Goal: Task Accomplishment & Management: Manage account settings

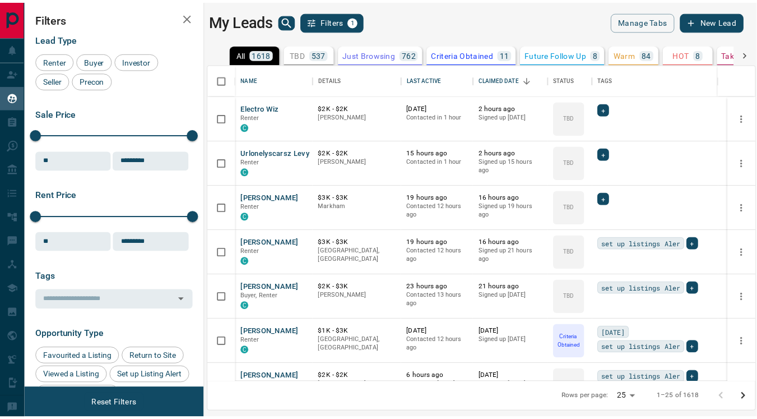
scroll to position [309, 545]
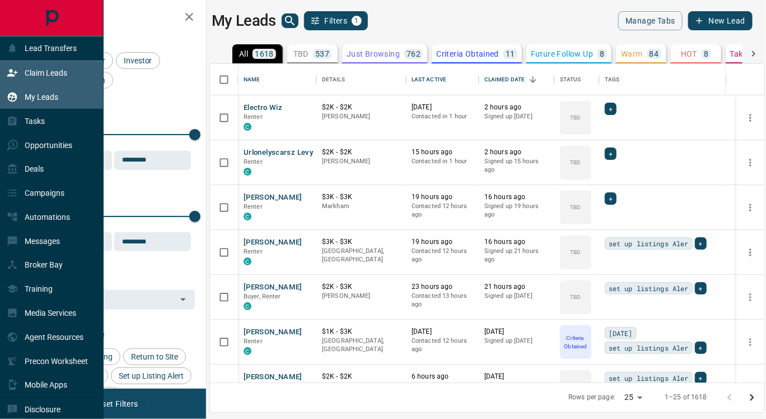
click at [43, 71] on p "Claim Leads" at bounding box center [46, 72] width 43 height 9
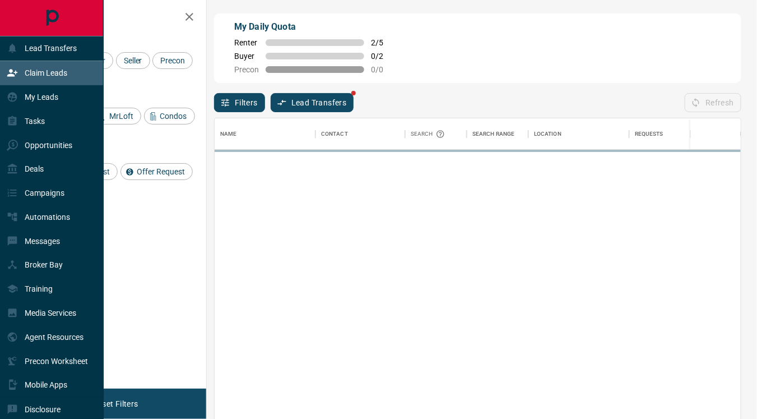
scroll to position [308, 517]
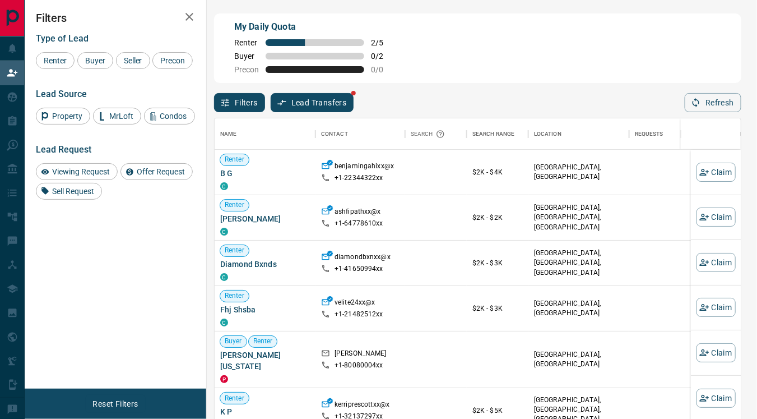
click at [331, 99] on button "Lead Transfers" at bounding box center [312, 102] width 83 height 19
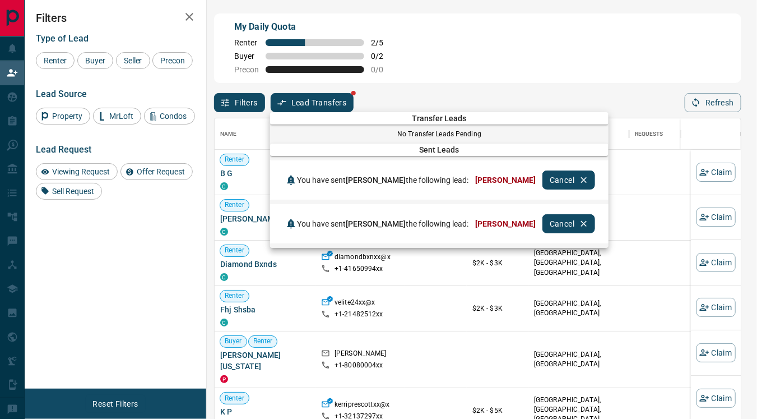
click at [517, 119] on span "Transfer Leads" at bounding box center [439, 118] width 338 height 9
click at [494, 74] on div at bounding box center [378, 209] width 757 height 419
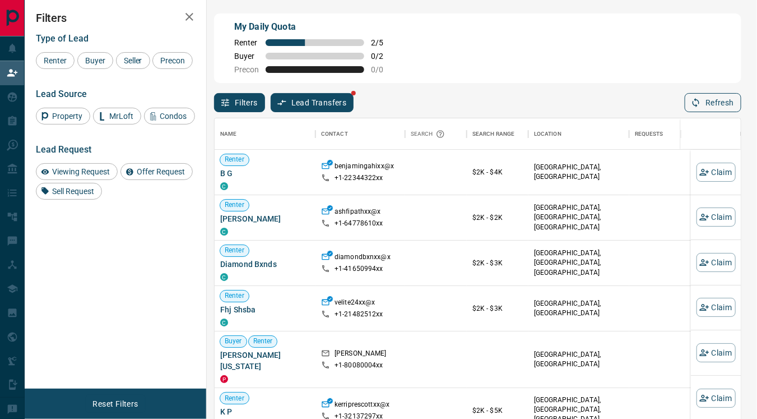
click at [709, 106] on button "Refresh" at bounding box center [713, 102] width 57 height 19
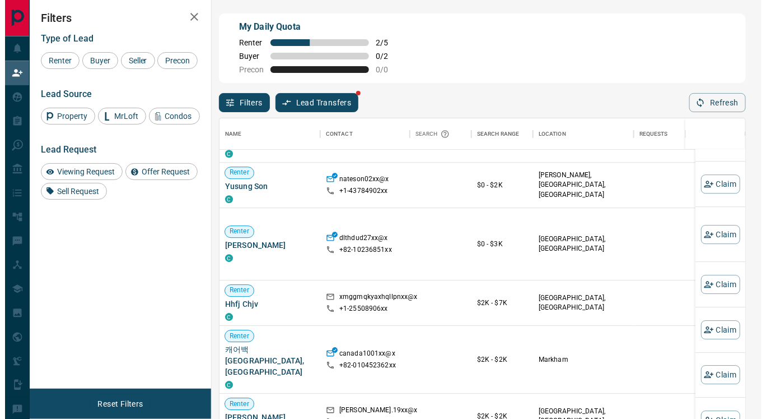
scroll to position [552, 0]
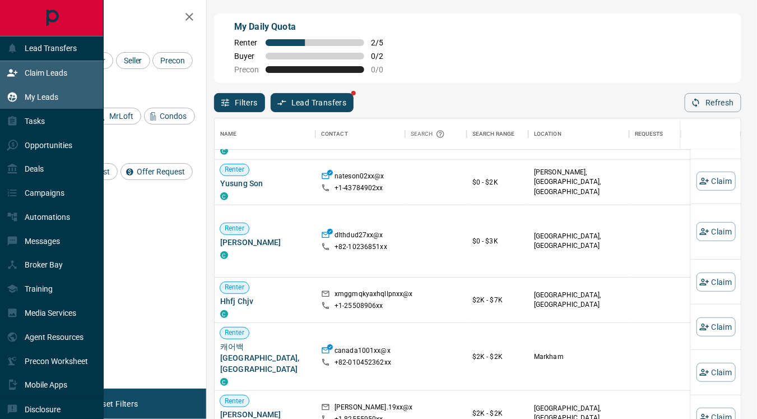
click at [44, 95] on p "My Leads" at bounding box center [42, 96] width 34 height 9
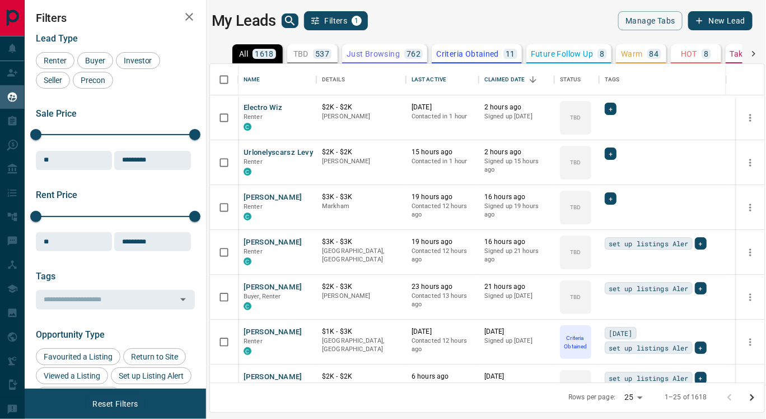
scroll to position [309, 545]
click at [462, 52] on p "Criteria Obtained" at bounding box center [467, 54] width 63 height 8
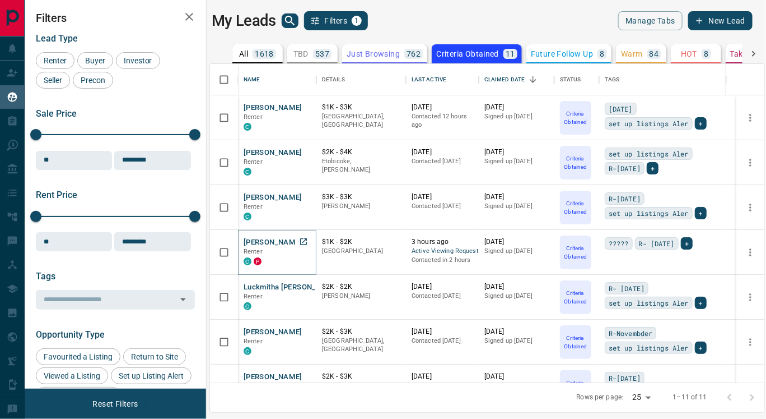
click at [272, 238] on button "[PERSON_NAME]" at bounding box center [273, 242] width 59 height 11
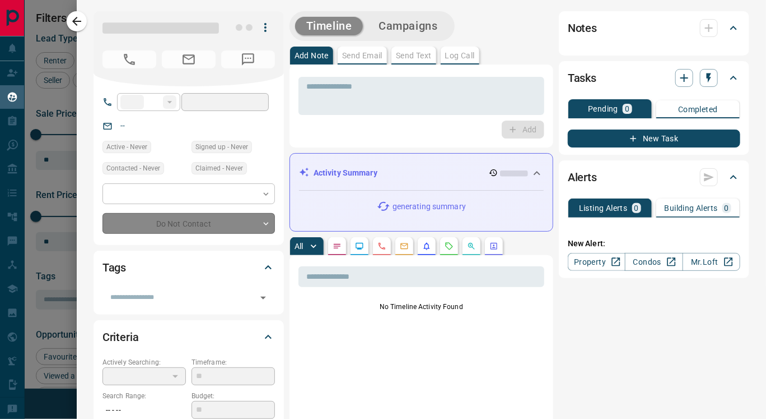
type input "**"
type input "**********"
type input "*"
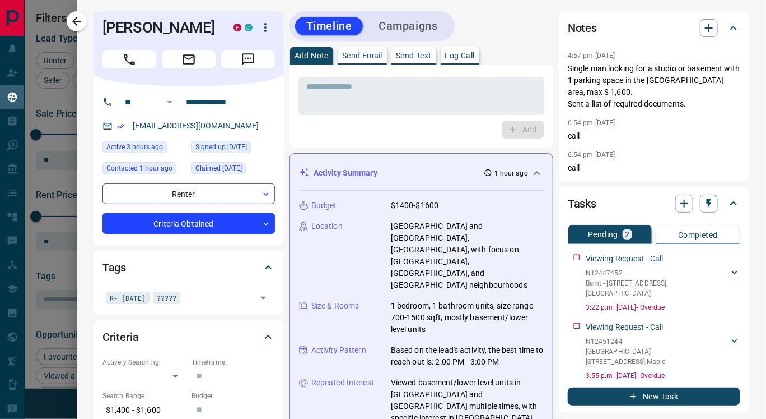
click at [412, 54] on p "Send Text" at bounding box center [414, 56] width 36 height 8
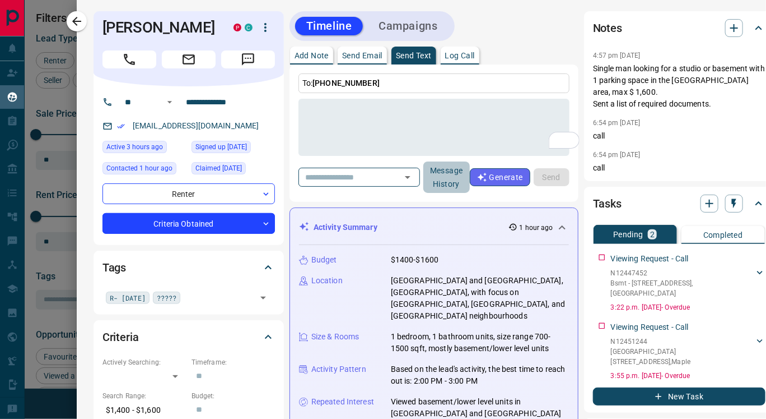
click at [459, 181] on button "Message History" at bounding box center [447, 176] width 47 height 31
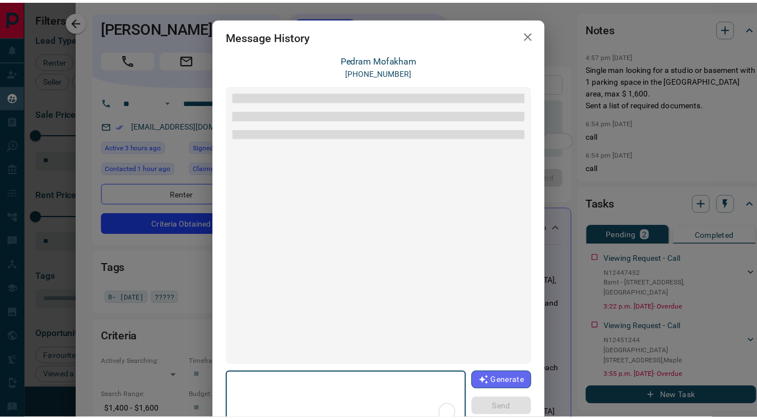
scroll to position [806, 0]
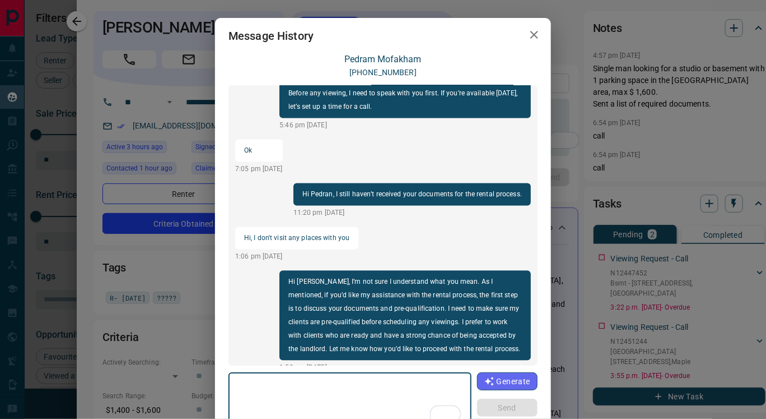
click at [532, 34] on icon "button" at bounding box center [534, 34] width 13 height 13
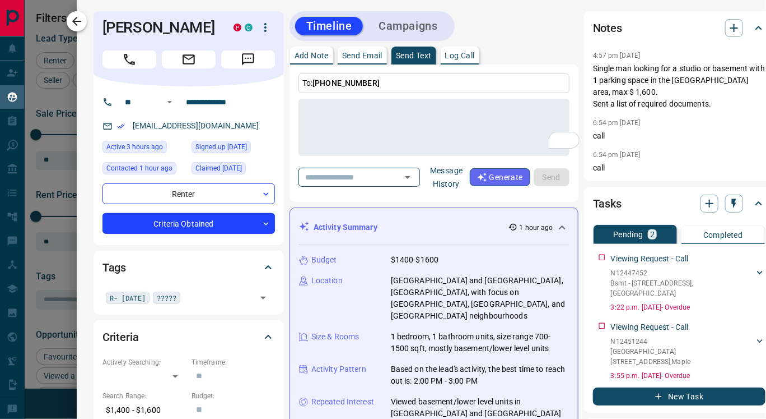
click at [80, 20] on icon "button" at bounding box center [76, 21] width 13 height 13
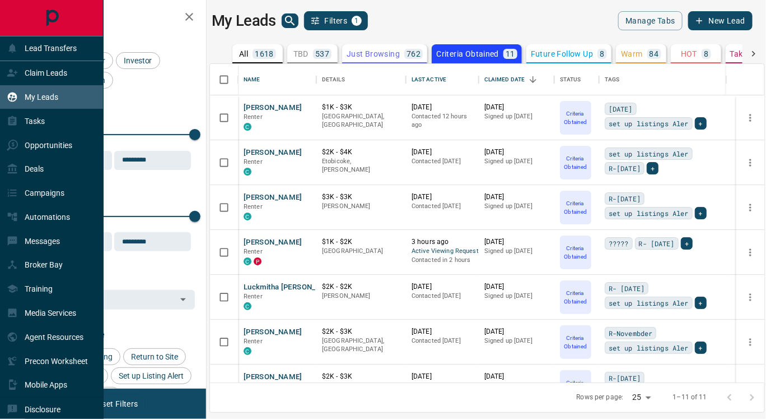
click at [47, 96] on p "My Leads" at bounding box center [42, 96] width 34 height 9
click at [48, 75] on p "Claim Leads" at bounding box center [46, 72] width 43 height 9
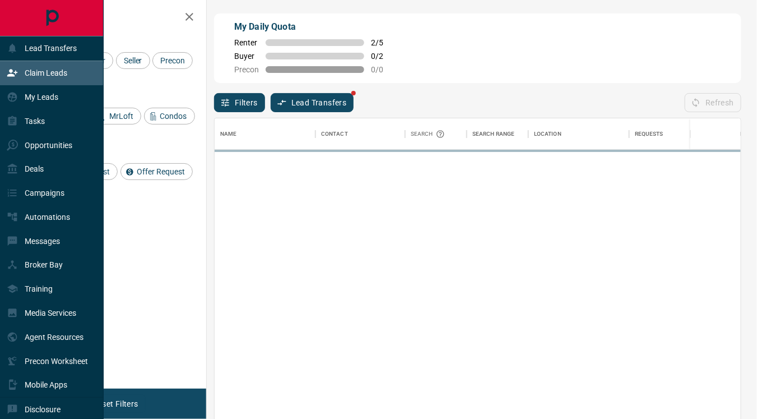
scroll to position [308, 517]
